Goal: Information Seeking & Learning: Learn about a topic

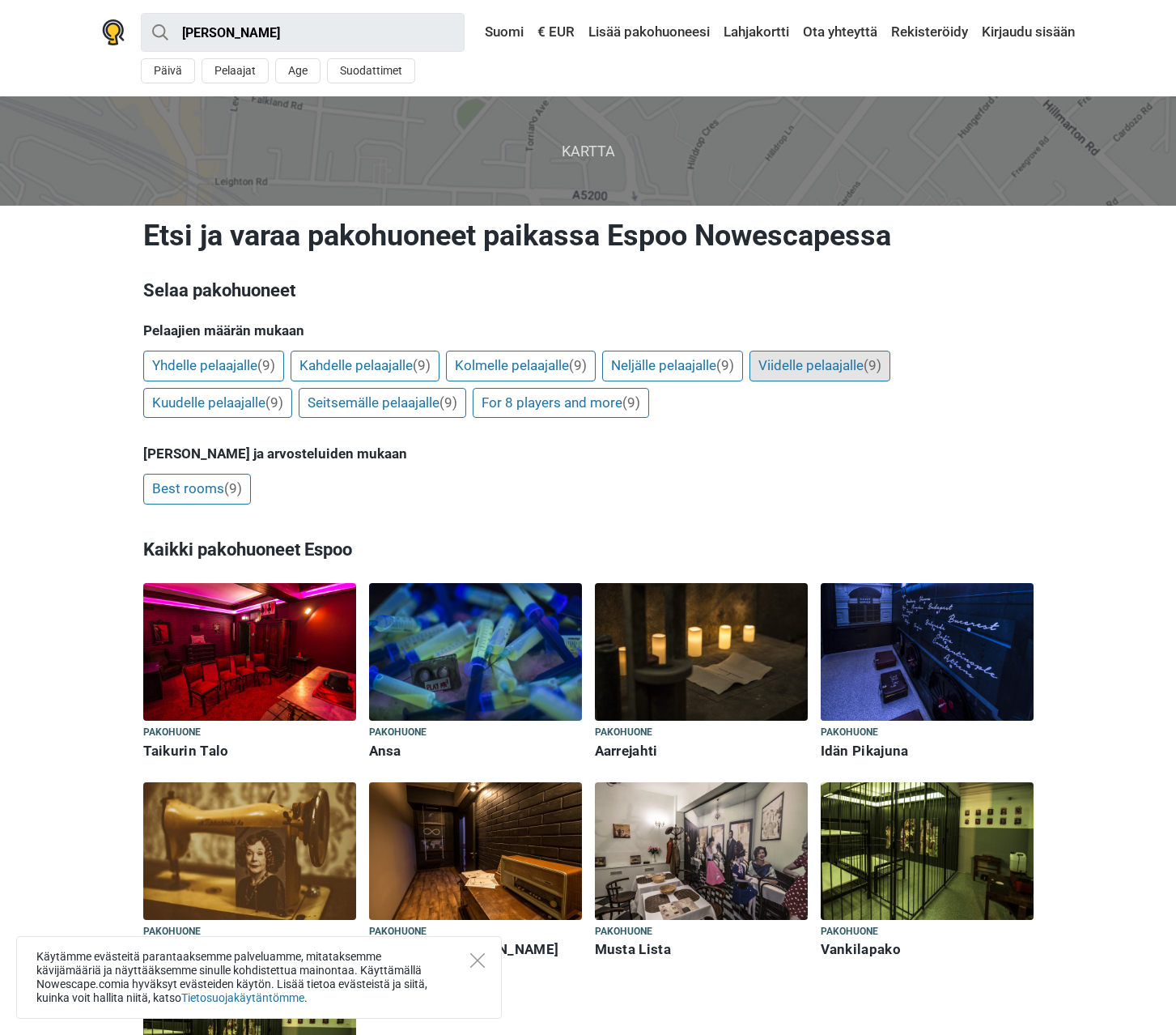
click at [843, 366] on link "Viidelle pelaajalle (9)" at bounding box center [819, 366] width 141 height 31
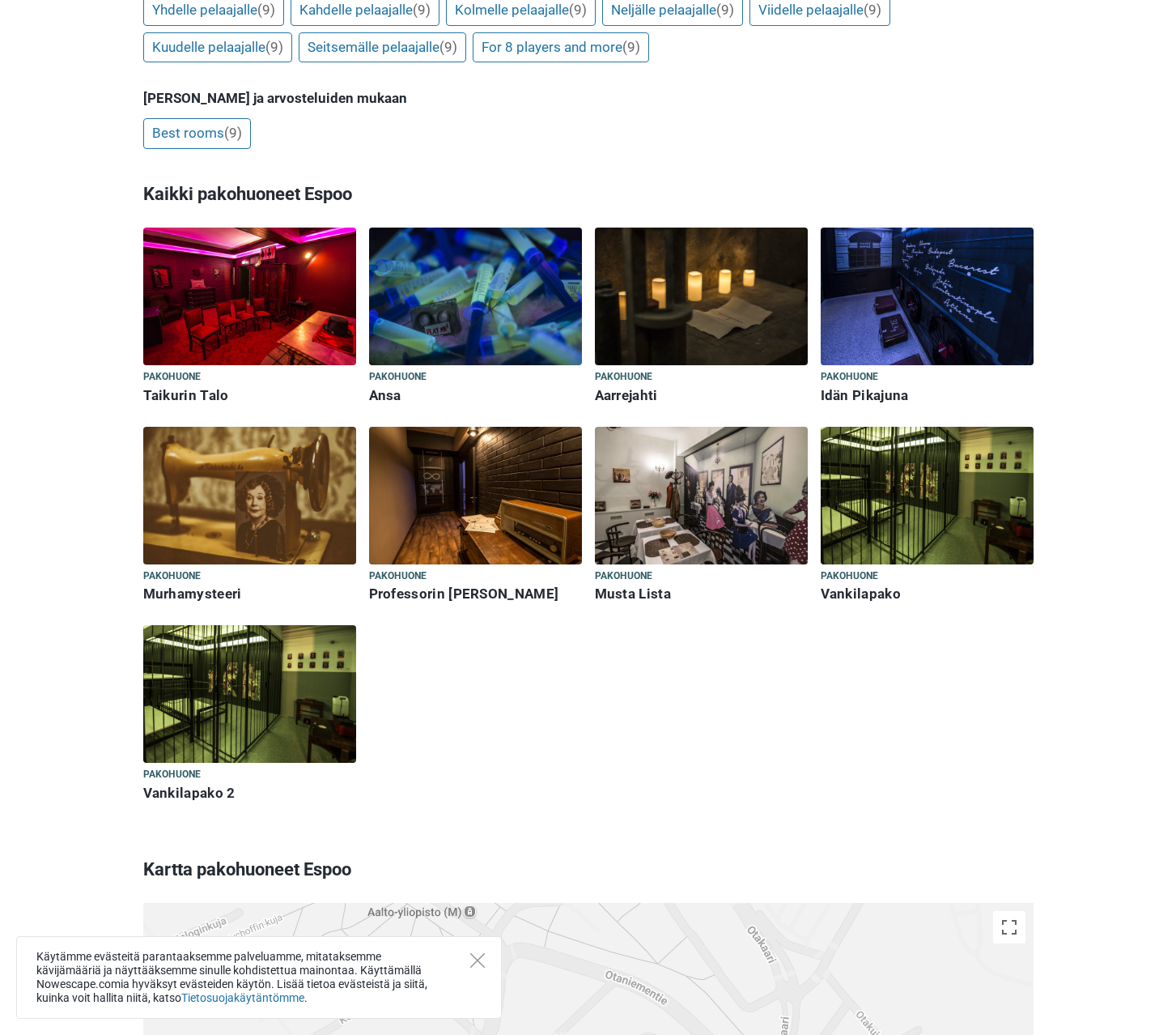
scroll to position [324, 0]
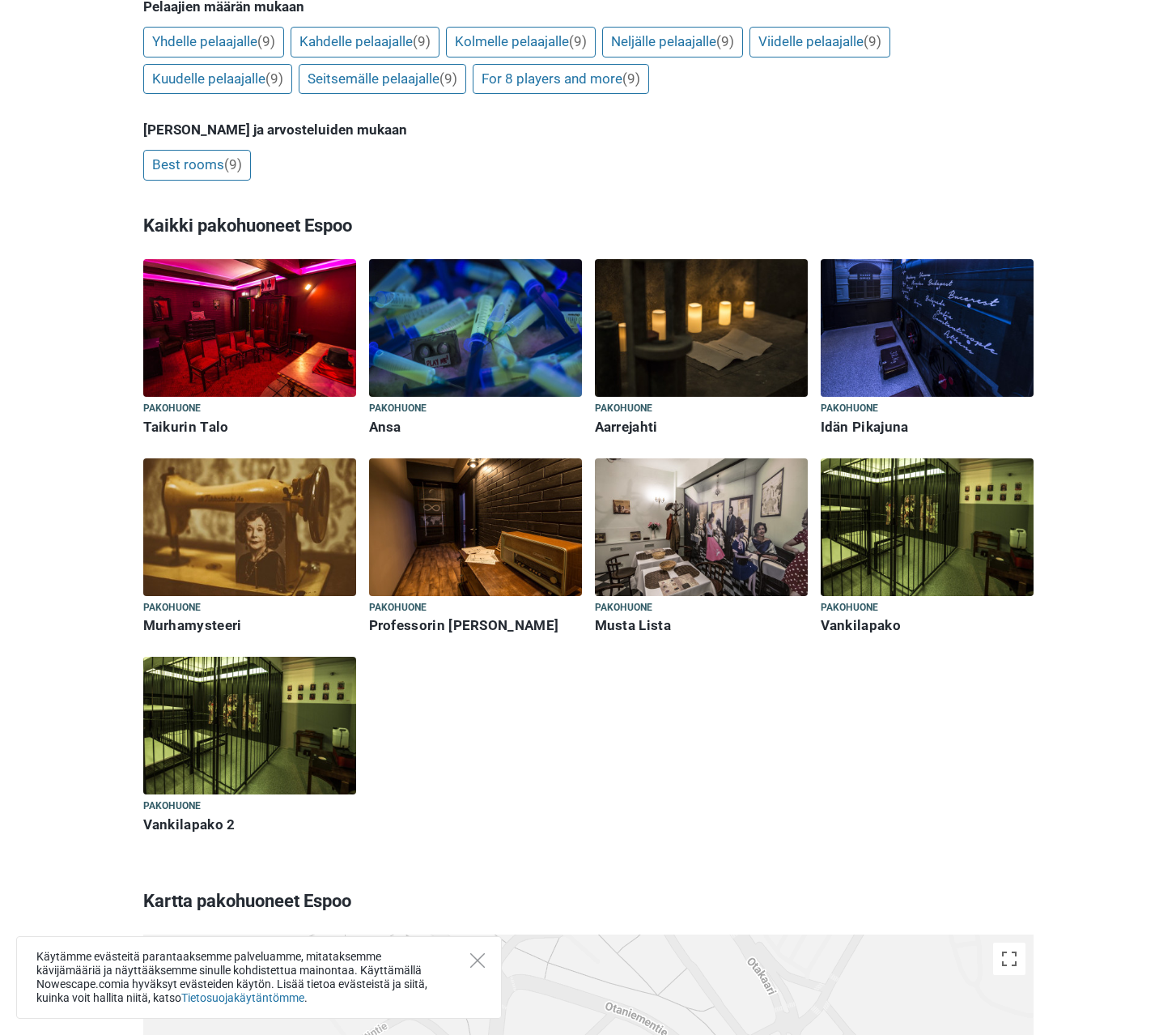
click at [880, 542] on img at bounding box center [927, 527] width 213 height 138
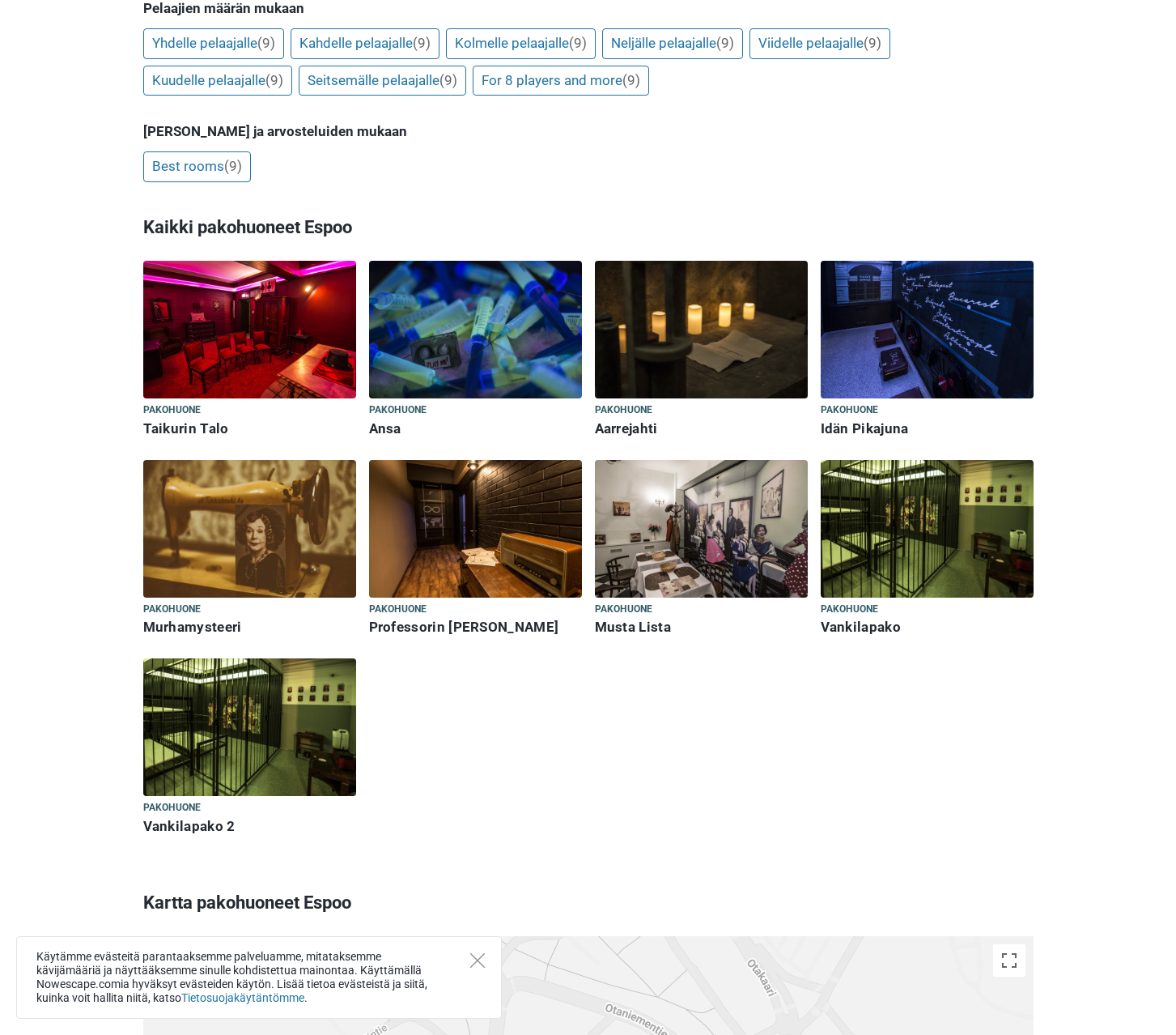
scroll to position [241, 0]
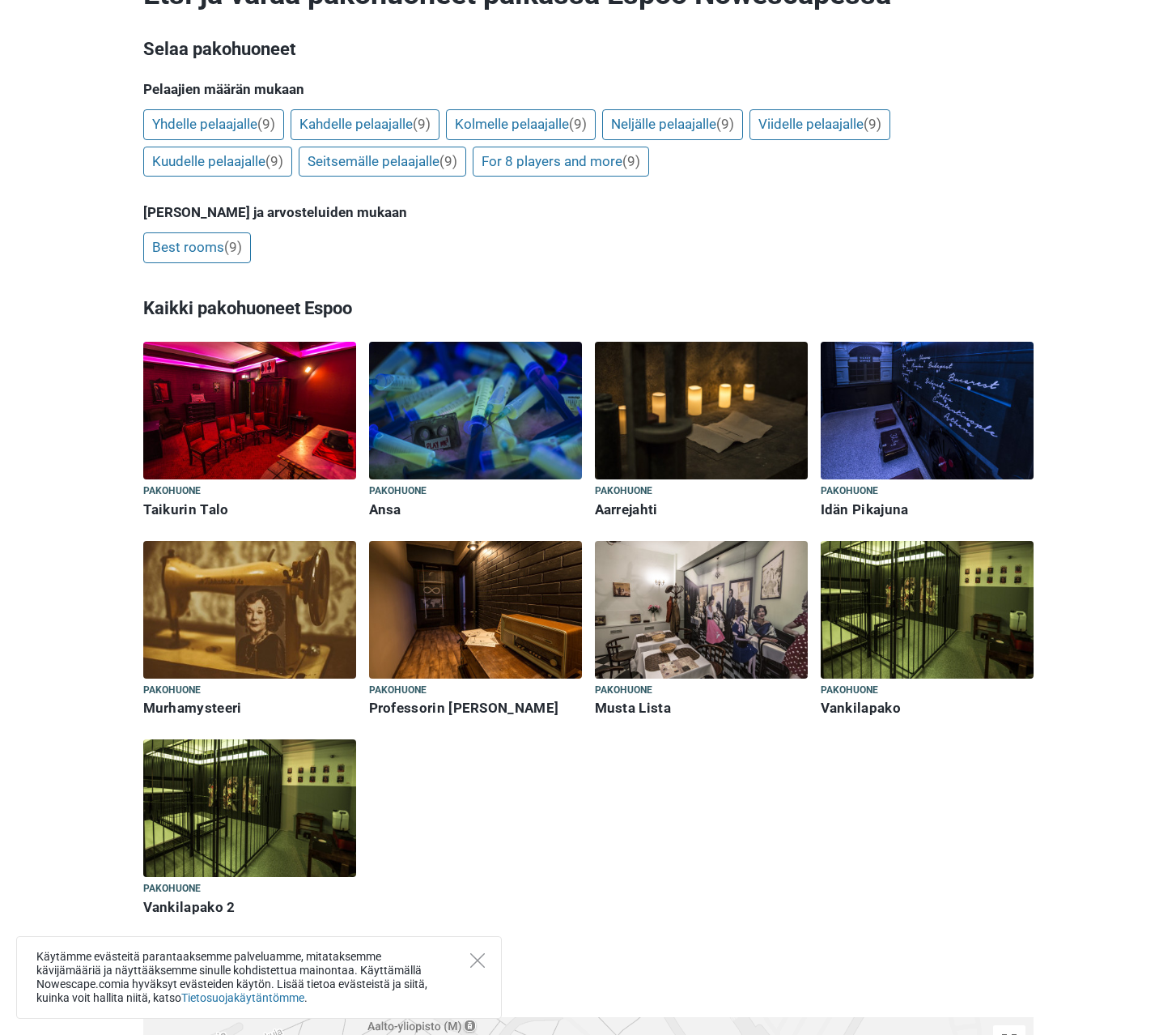
click at [910, 377] on img at bounding box center [927, 410] width 213 height 138
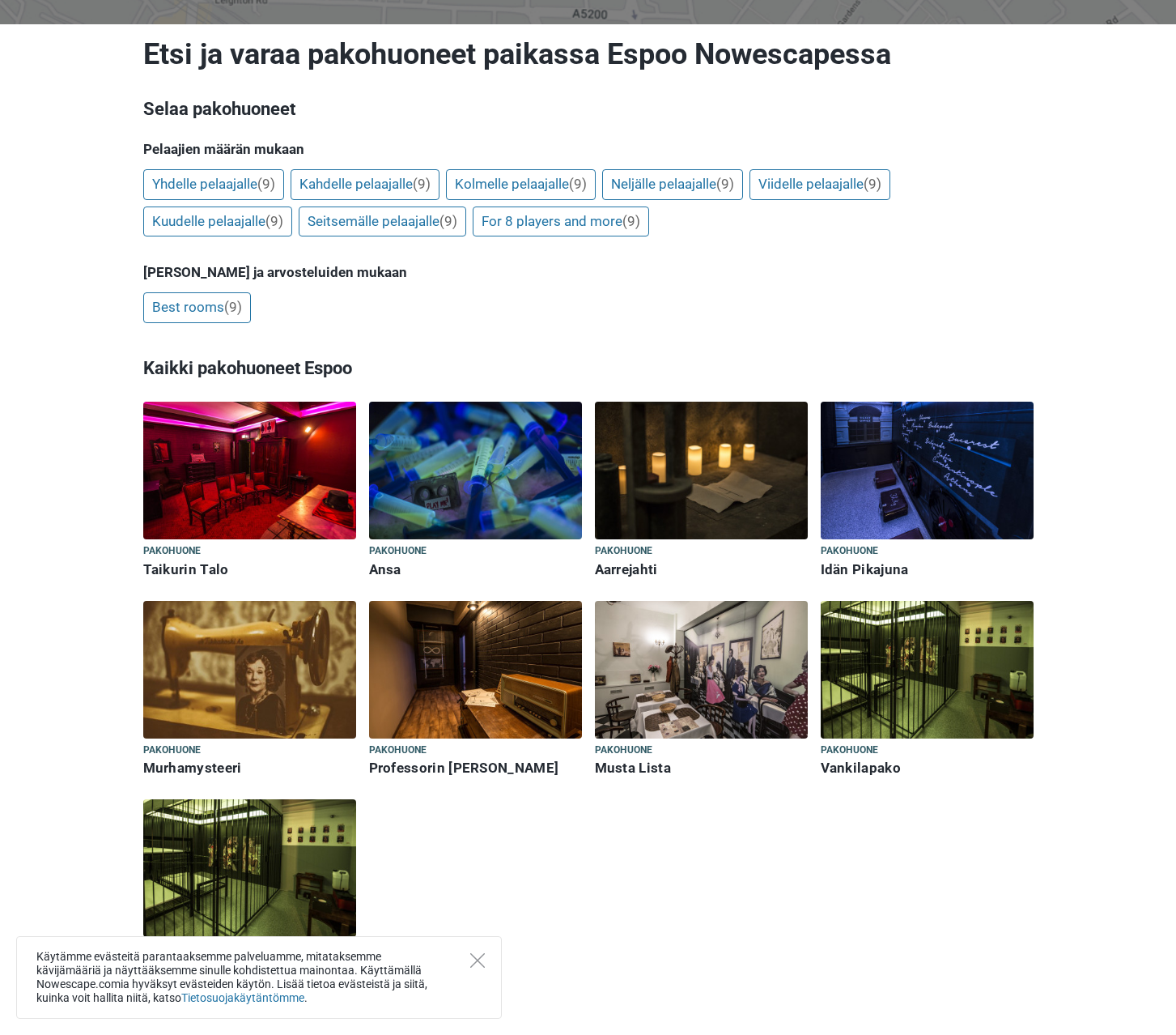
scroll to position [0, 0]
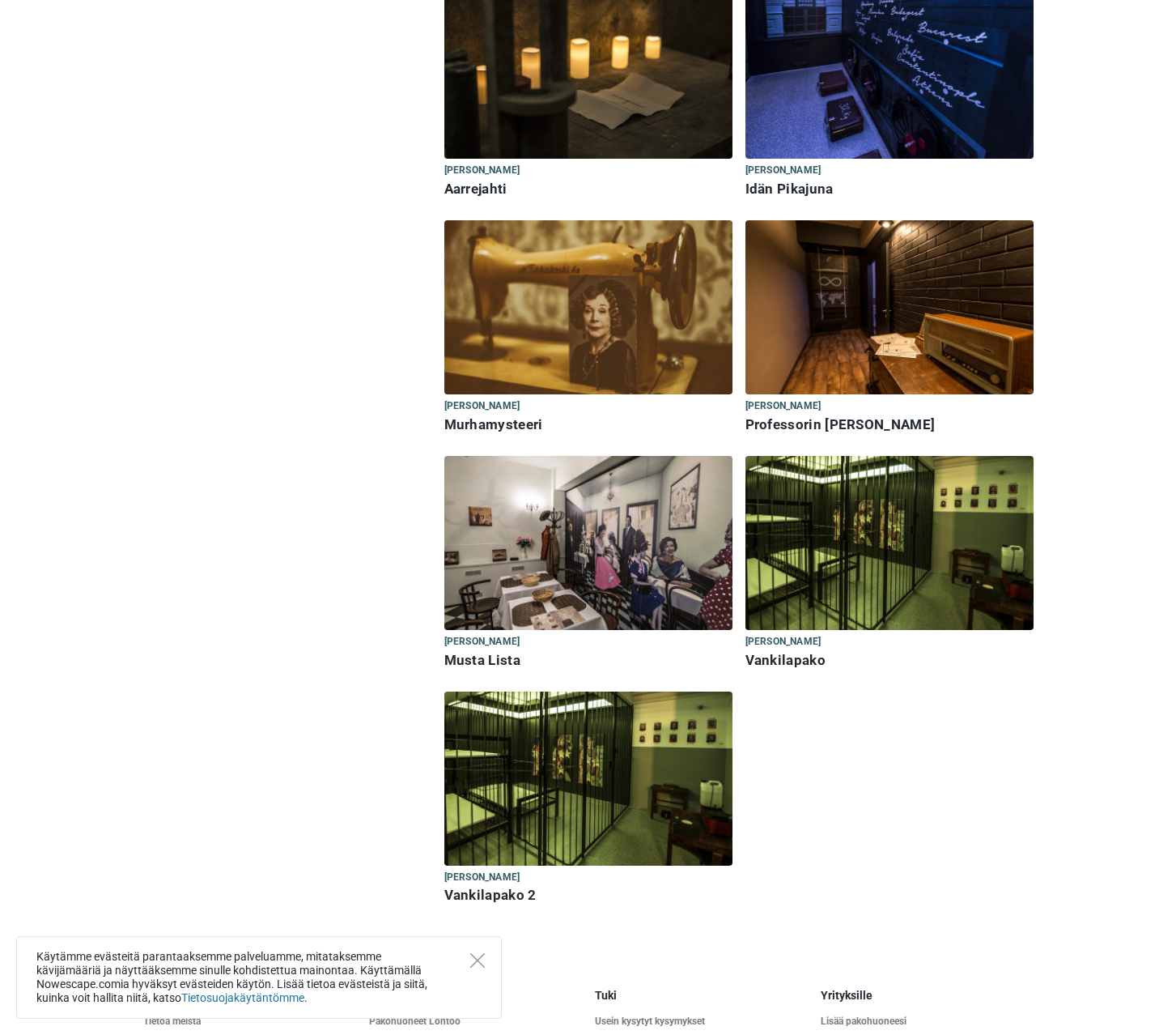
scroll to position [486, 0]
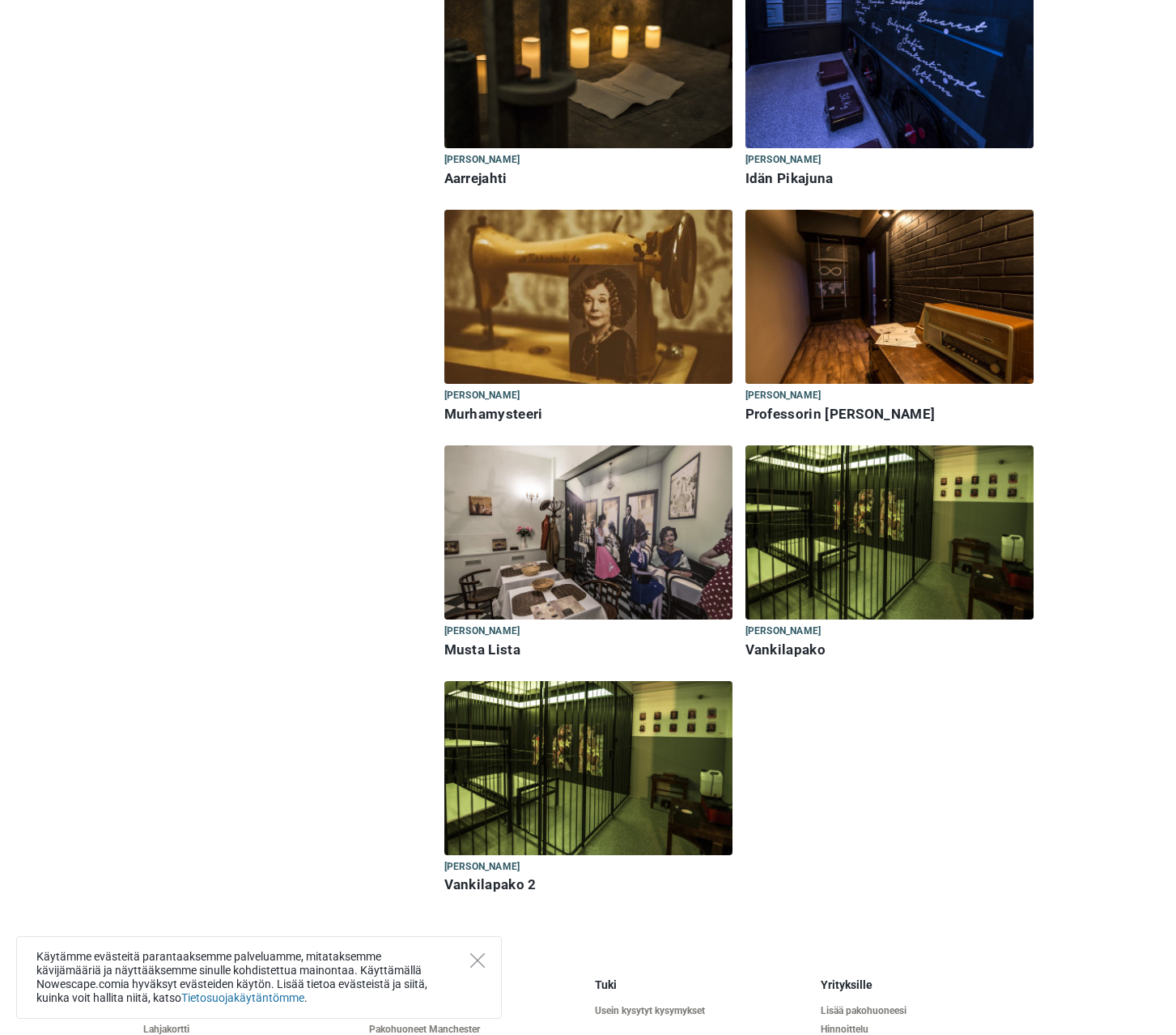
click at [845, 576] on img at bounding box center [890, 532] width 288 height 174
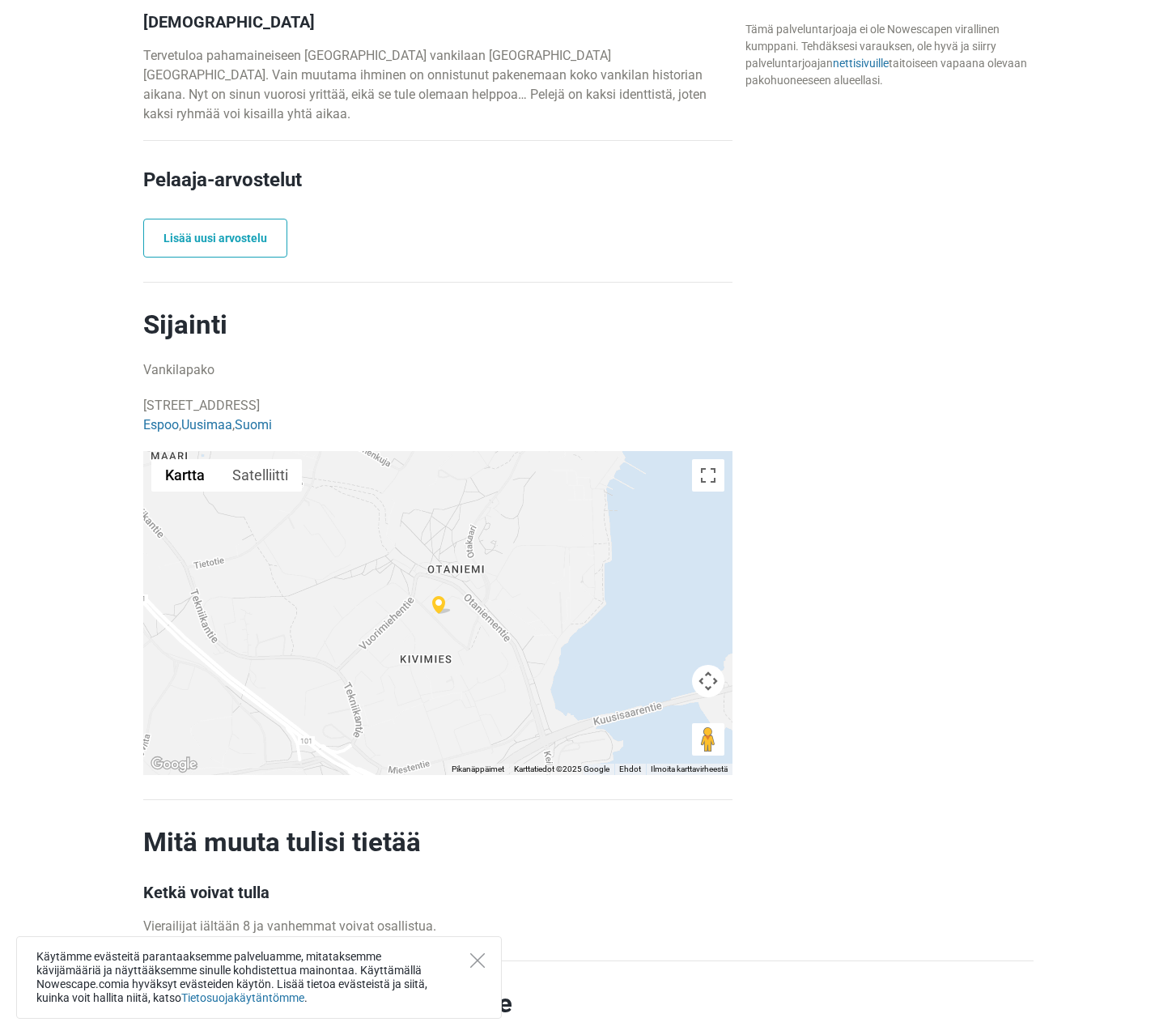
scroll to position [1053, 0]
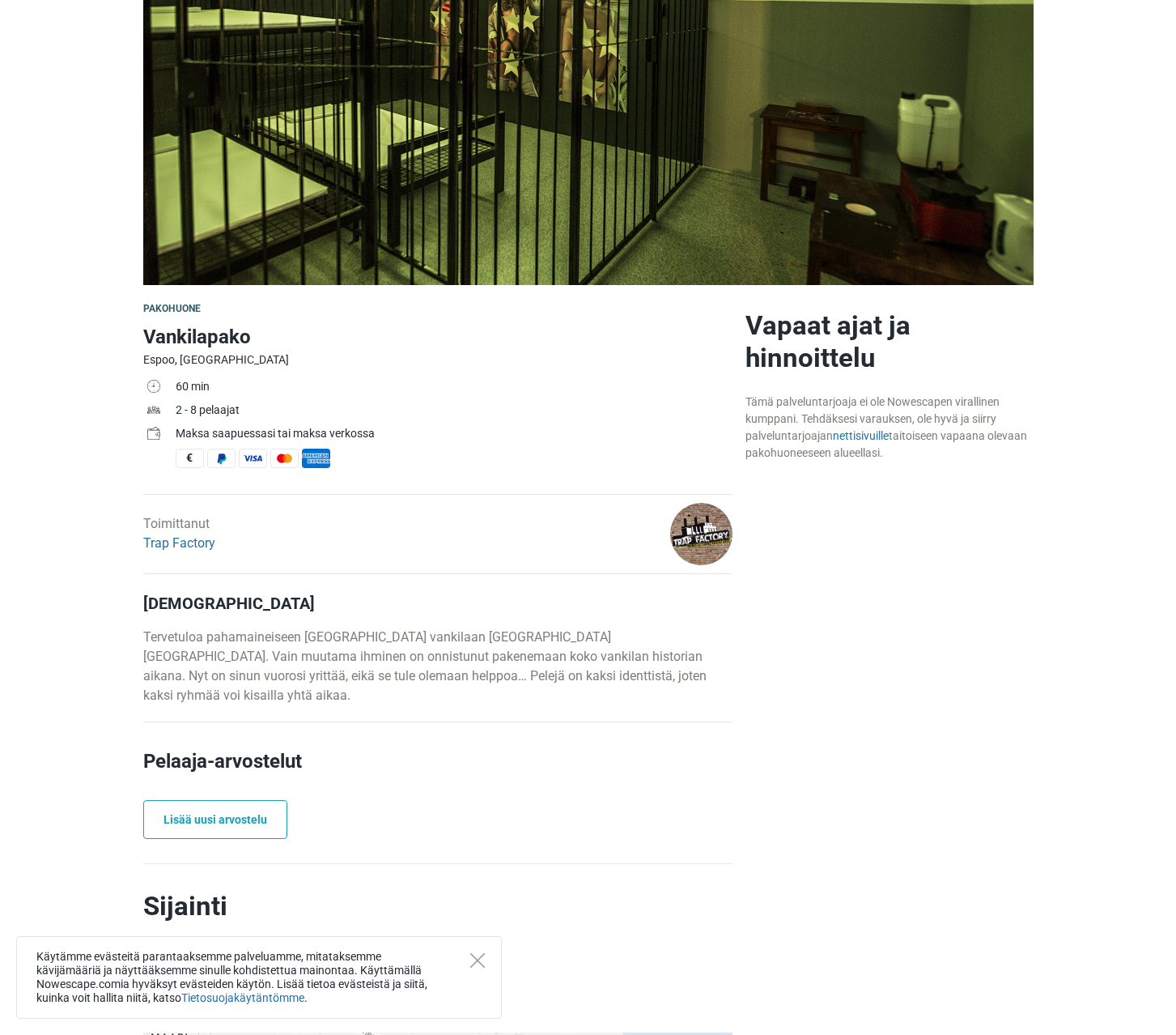
scroll to position [243, 0]
